Goal: Entertainment & Leisure: Consume media (video, audio)

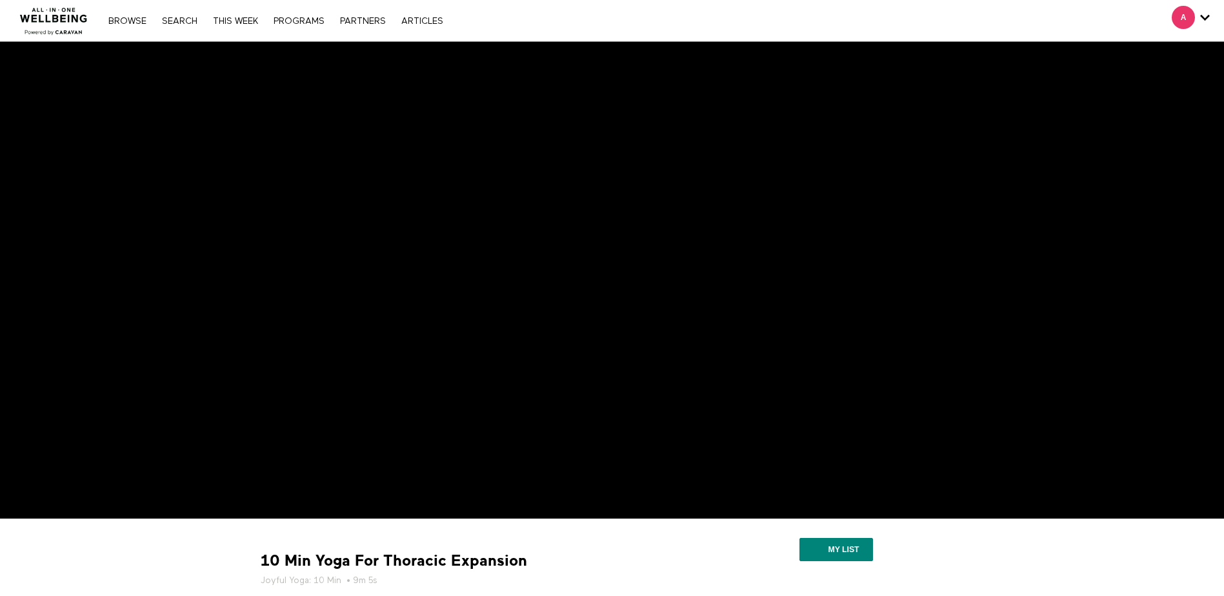
click at [678, 563] on div "10 Min Yoga For Thoracic Expansion Joyful Yoga: 10 Min • 9m 5s" at bounding box center [477, 569] width 442 height 36
